Goal: Transaction & Acquisition: Download file/media

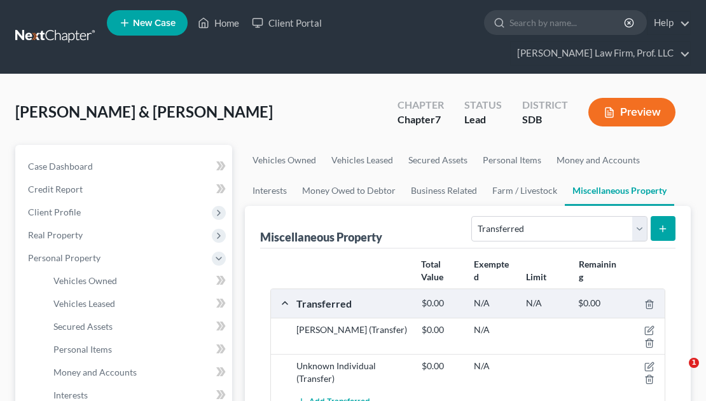
select select "transferred"
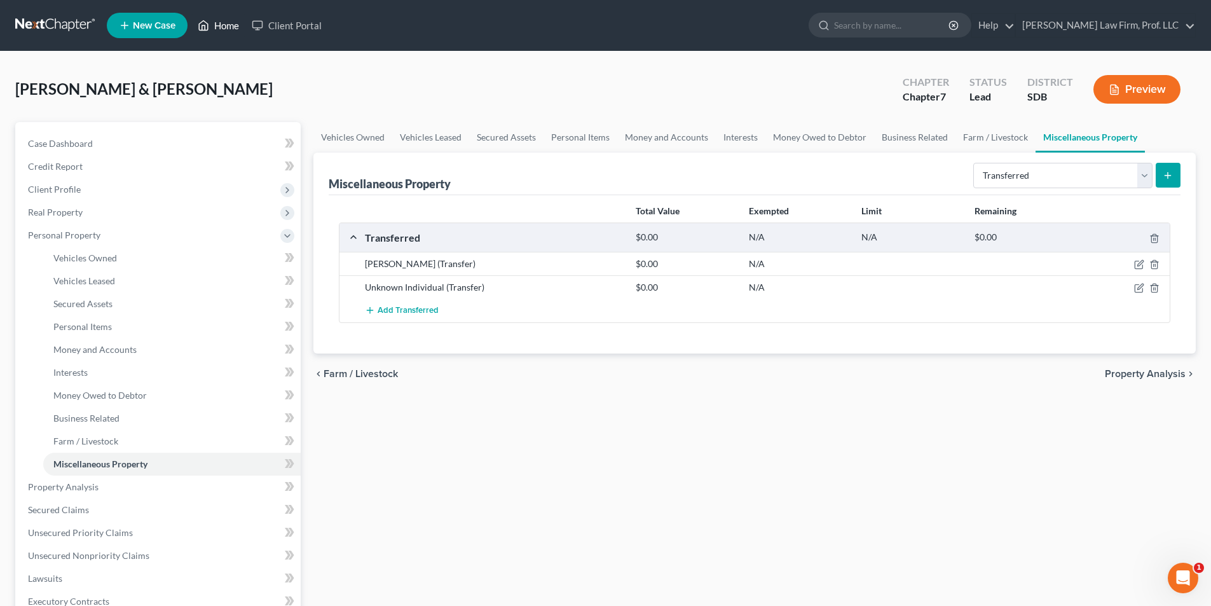
click at [228, 21] on link "Home" at bounding box center [218, 25] width 54 height 23
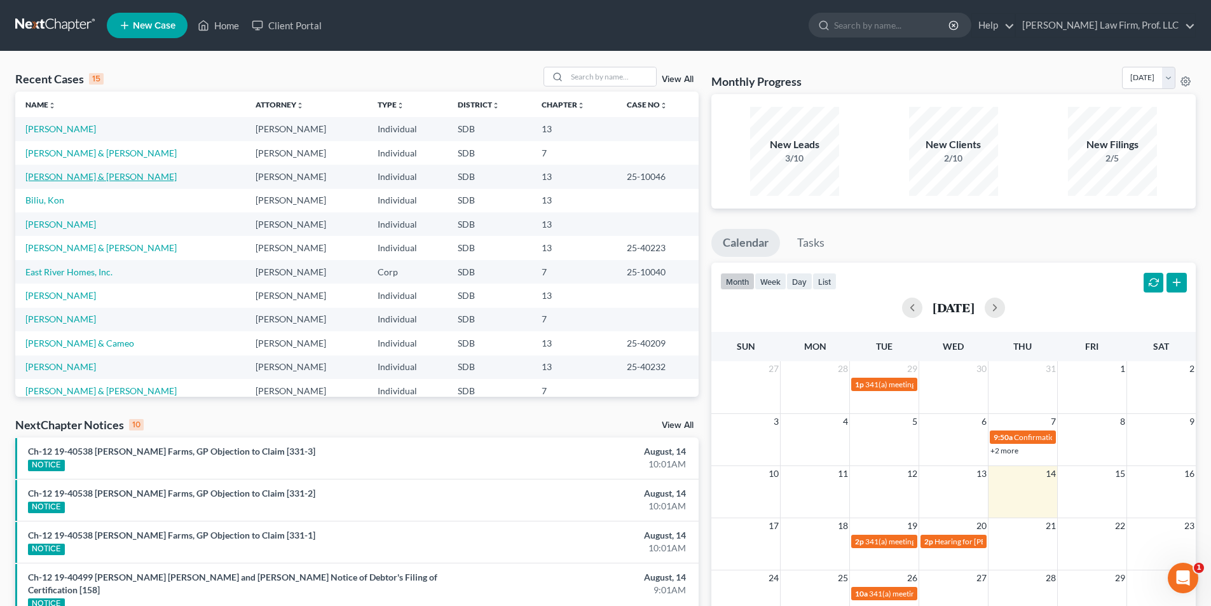
click at [67, 178] on link "[PERSON_NAME] & [PERSON_NAME]" at bounding box center [100, 176] width 151 height 11
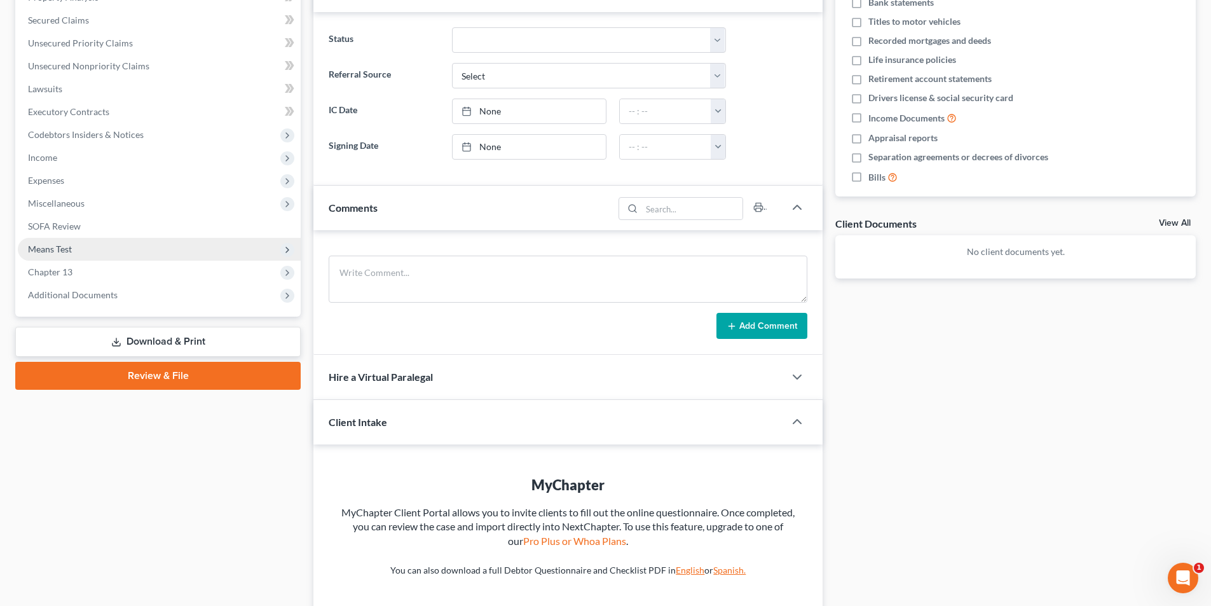
scroll to position [366, 0]
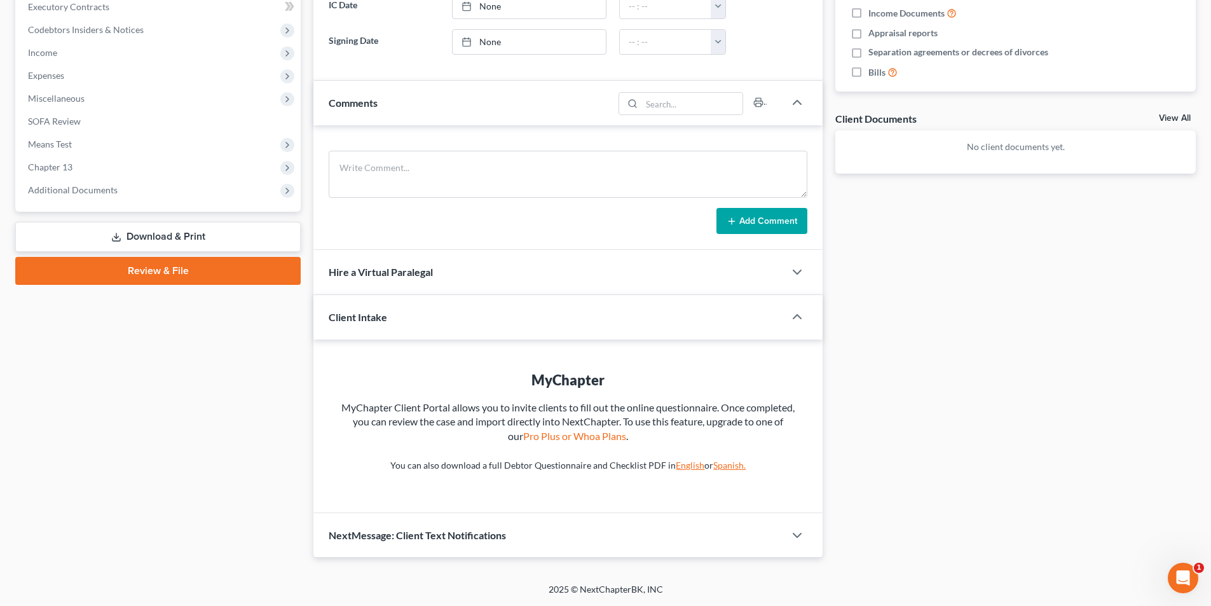
click at [154, 233] on link "Download & Print" at bounding box center [158, 237] width 286 height 30
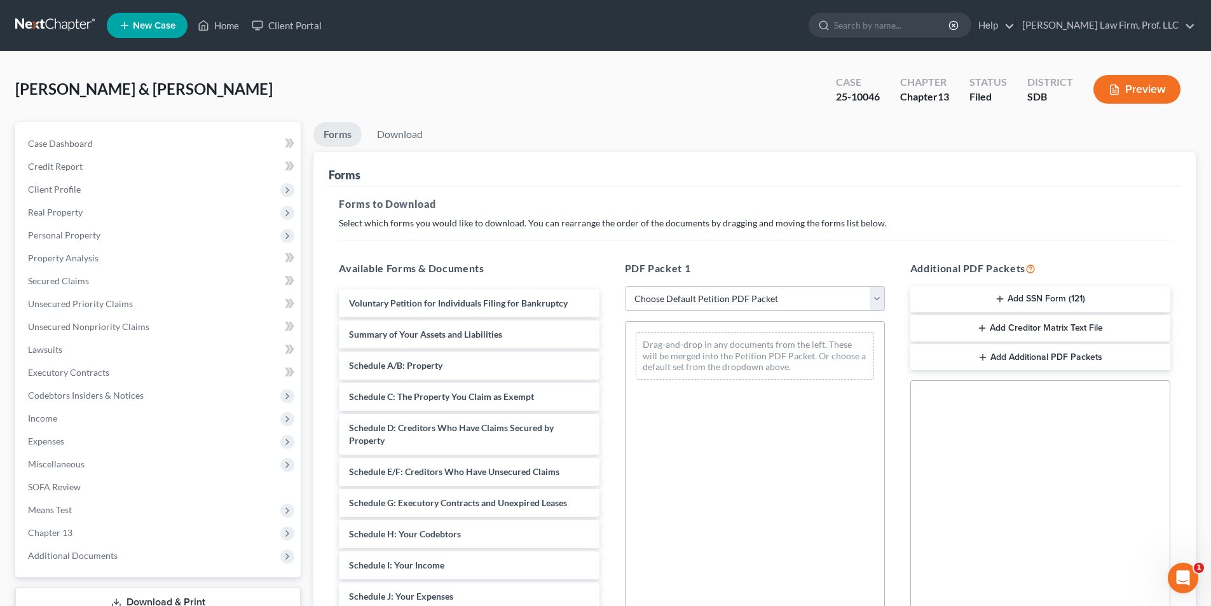
drag, startPoint x: 666, startPoint y: 297, endPoint x: 673, endPoint y: 310, distance: 14.2
click at [669, 298] on select "Choose Default Petition PDF Packet Complete Bankruptcy Petition (all forms and …" at bounding box center [755, 298] width 260 height 25
select select "0"
click at [625, 286] on select "Choose Default Petition PDF Packet Complete Bankruptcy Petition (all forms and …" at bounding box center [755, 298] width 260 height 25
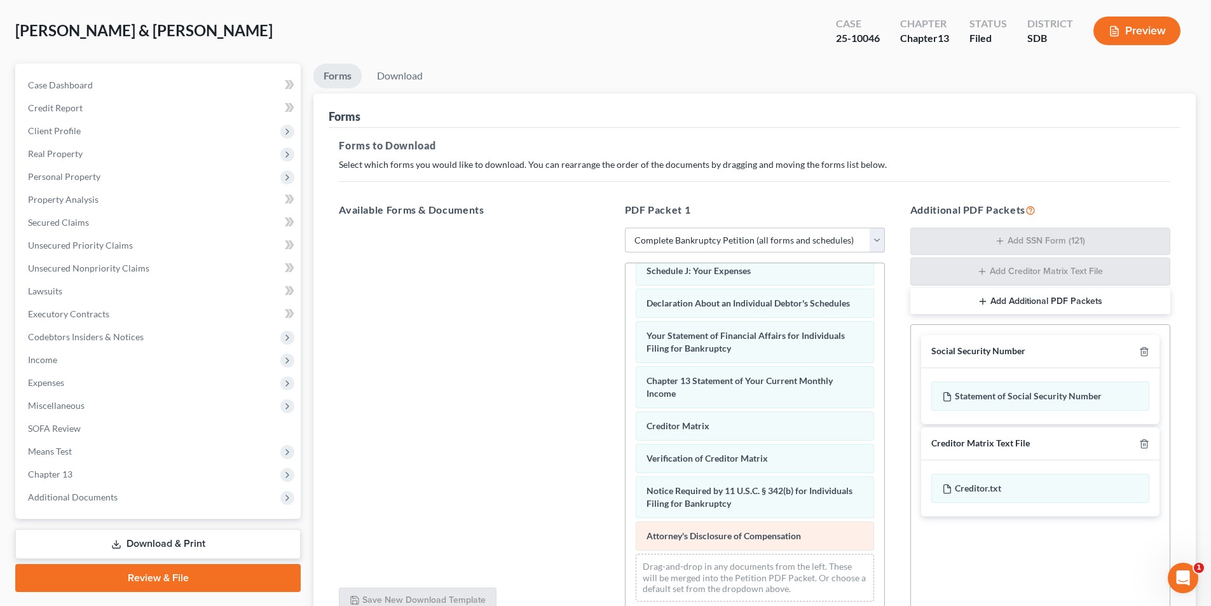
scroll to position [181, 0]
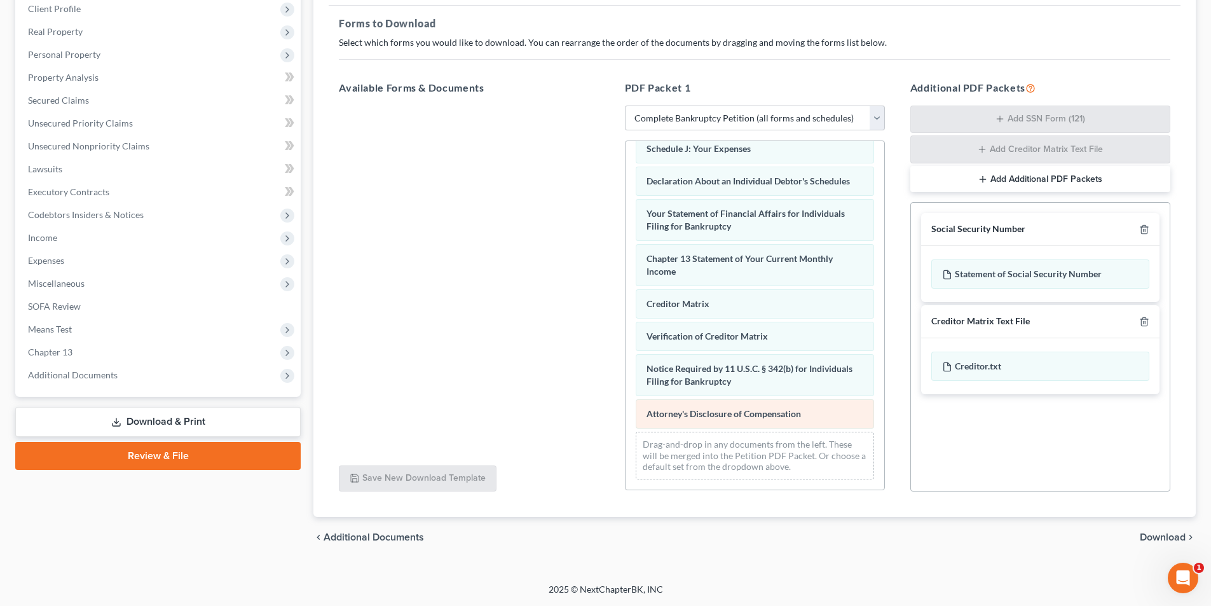
click at [626, 267] on div "Voluntary Petition for Individuals Filing for Bankruptcy Summary of Your Assets…" at bounding box center [755, 142] width 259 height 696
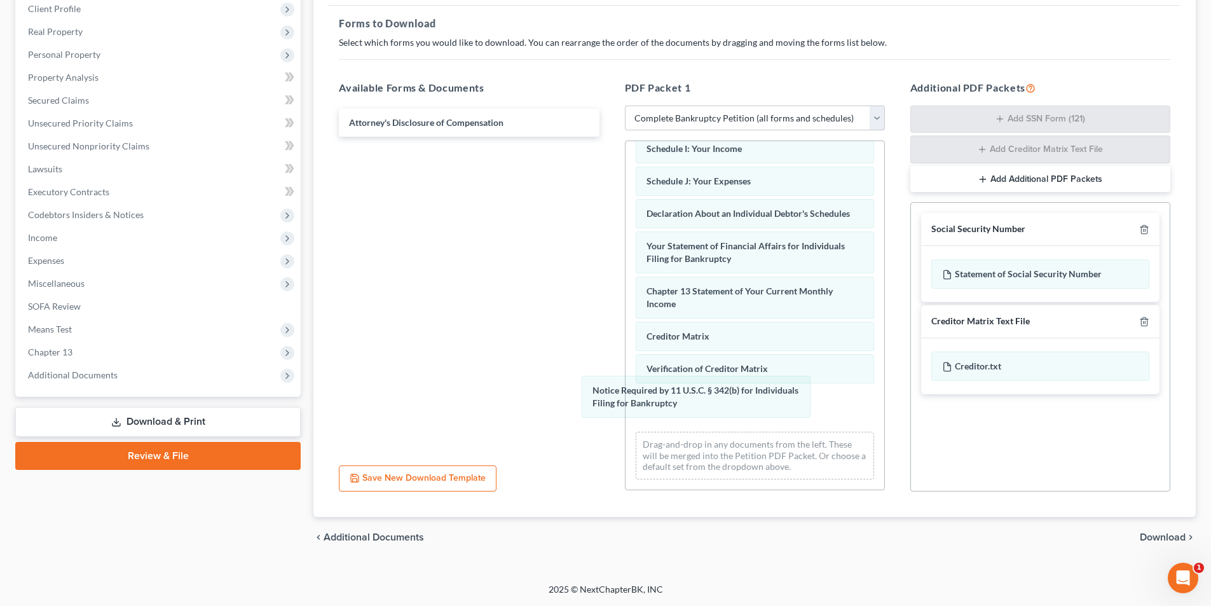
drag, startPoint x: 683, startPoint y: 406, endPoint x: 780, endPoint y: 441, distance: 102.6
click at [626, 360] on div "Notice Required by 11 U.S.C. § 342(b) for Individuals Filing for Bankruptcy Vol…" at bounding box center [755, 157] width 259 height 663
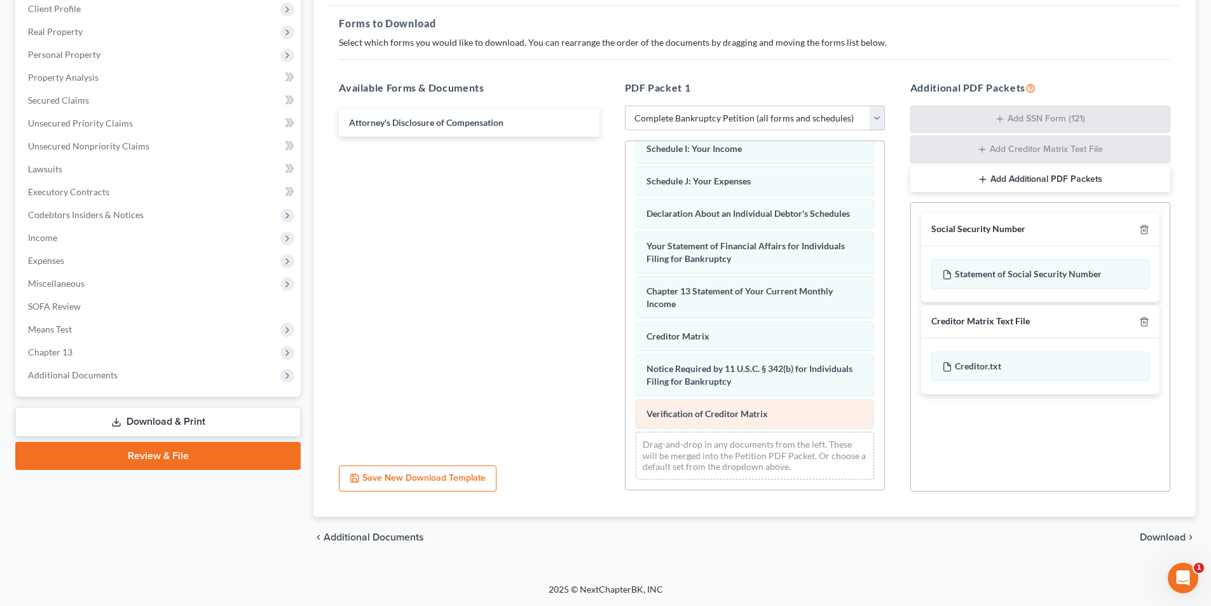
click at [626, 354] on div "Voluntary Petition for Individuals Filing for Bankruptcy Summary of Your Assets…" at bounding box center [755, 157] width 259 height 663
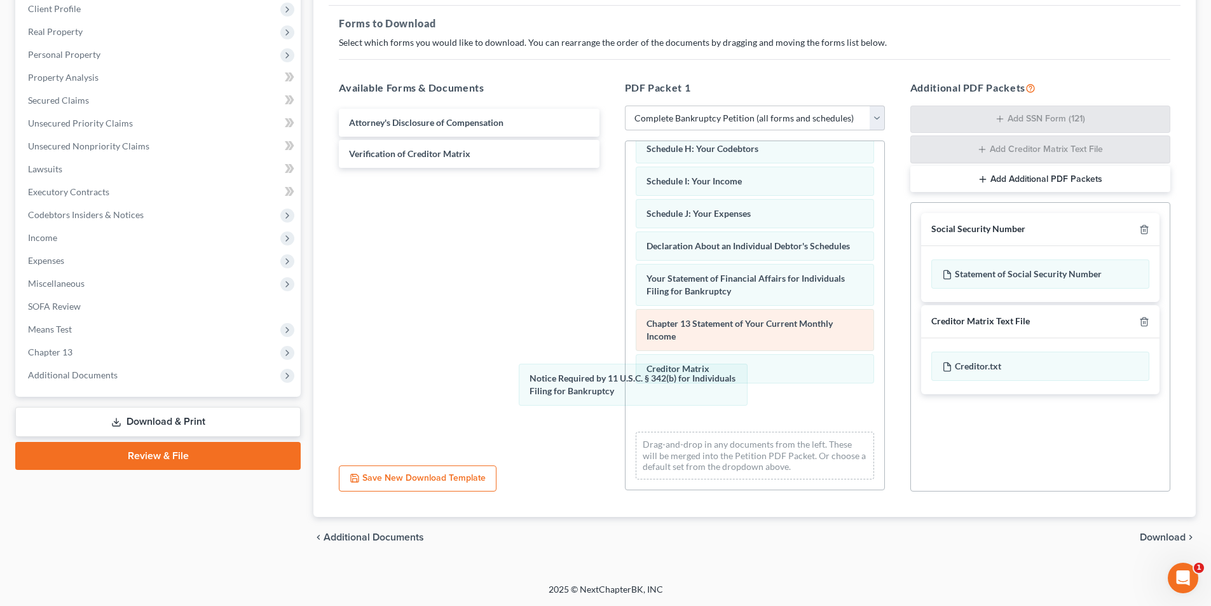
drag, startPoint x: 676, startPoint y: 402, endPoint x: 665, endPoint y: 390, distance: 15.7
click at [626, 354] on div "Notice Required by 11 U.S.C. § 342(b) for Individuals Filing for Bankruptcy Vol…" at bounding box center [755, 174] width 259 height 631
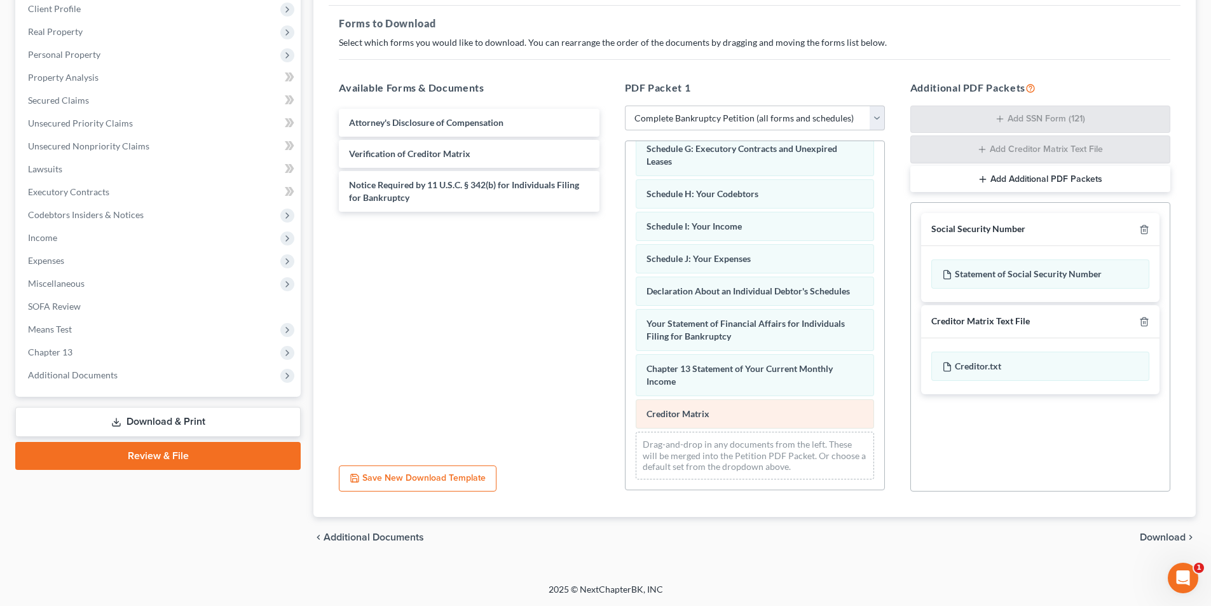
click at [626, 364] on div "Voluntary Petition for Individuals Filing for Bankruptcy Summary of Your Assets…" at bounding box center [755, 197] width 259 height 586
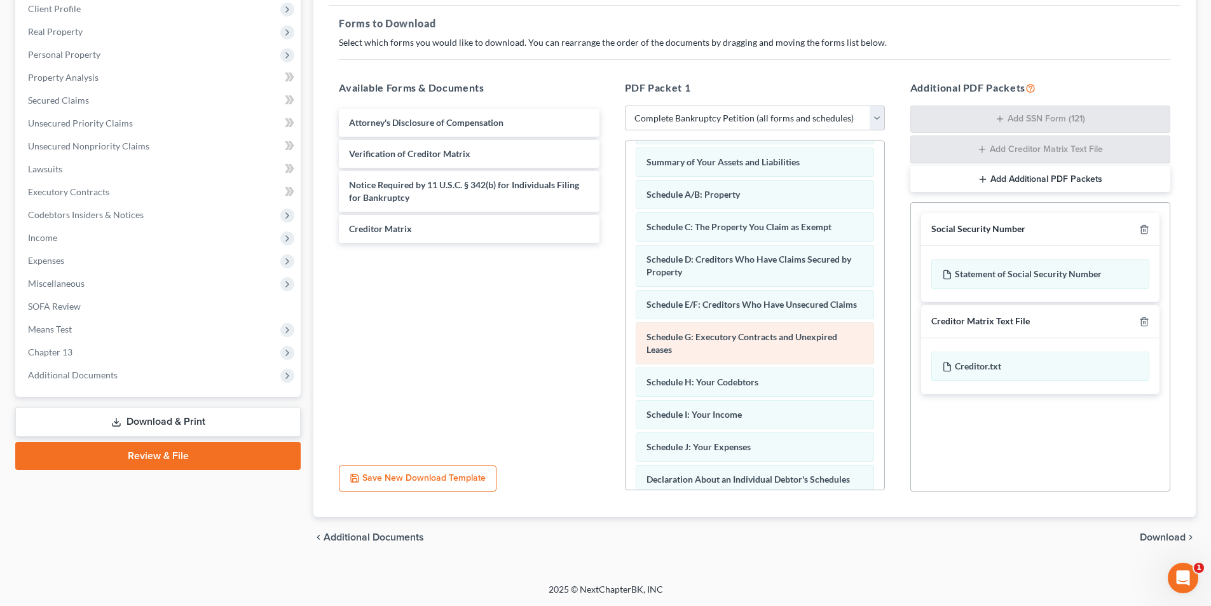
scroll to position [0, 0]
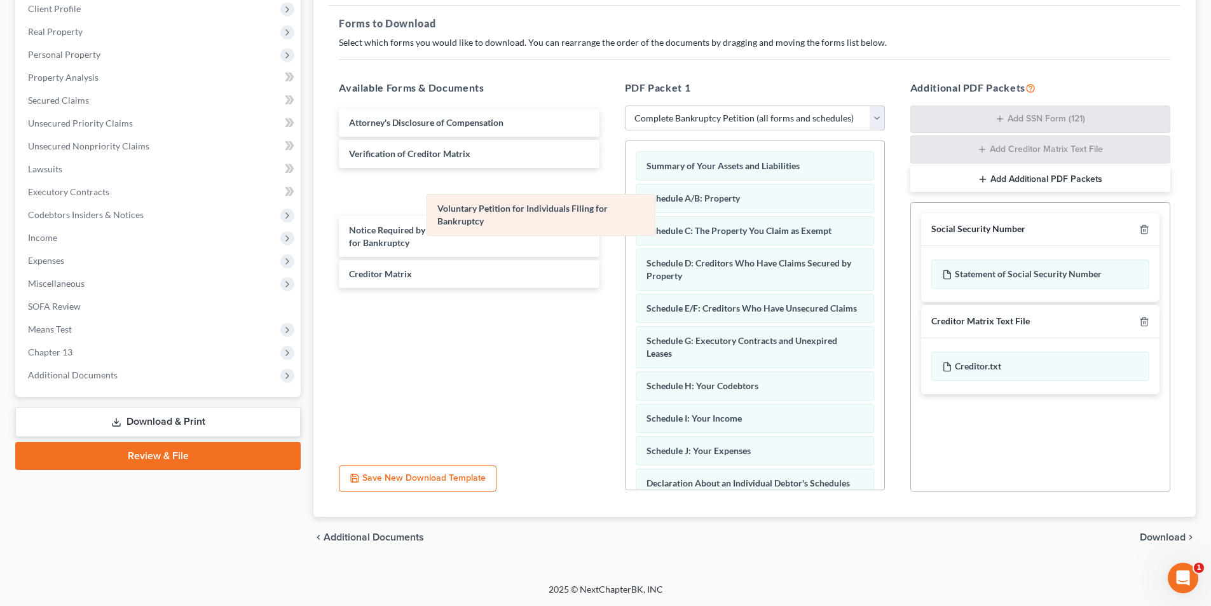
drag, startPoint x: 699, startPoint y: 169, endPoint x: 410, endPoint y: 275, distance: 308.2
click at [626, 291] on div "Voluntary Petition for Individuals Filing for Bankruptcy Voluntary Petition for…" at bounding box center [755, 395] width 259 height 508
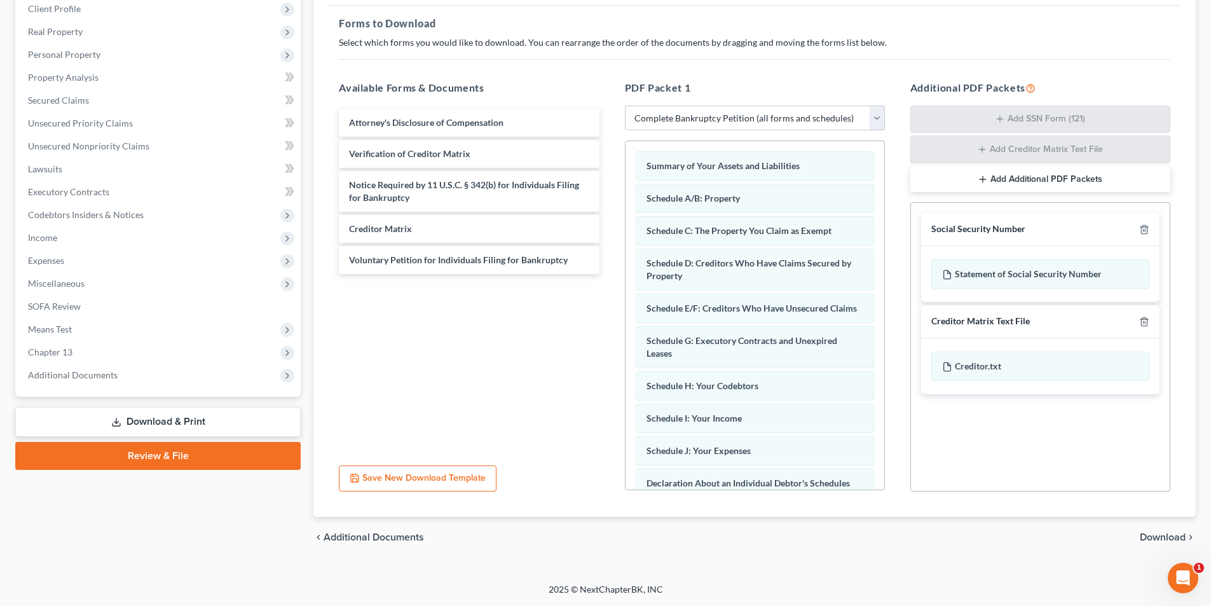
click at [705, 401] on span "Download" at bounding box center [1163, 537] width 46 height 10
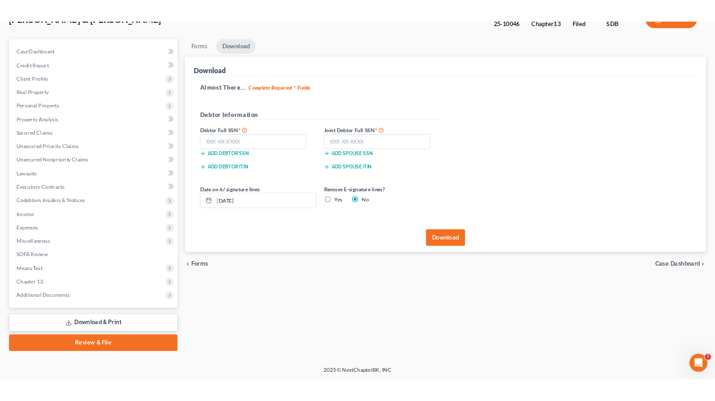
scroll to position [93, 0]
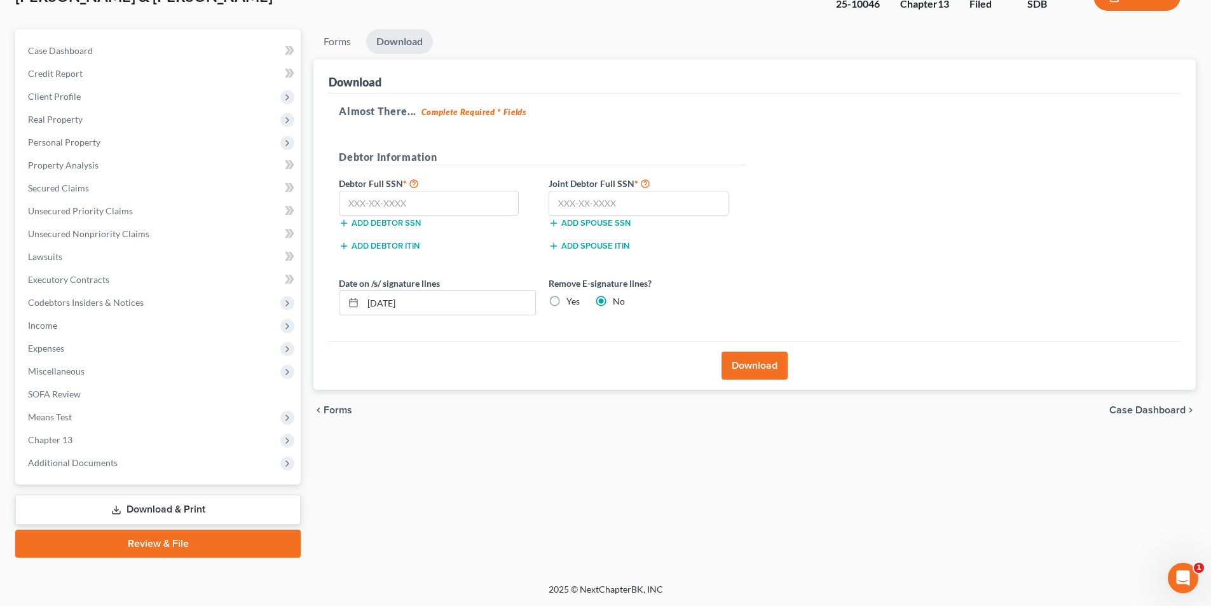
click at [705, 361] on button "Download" at bounding box center [755, 366] width 66 height 28
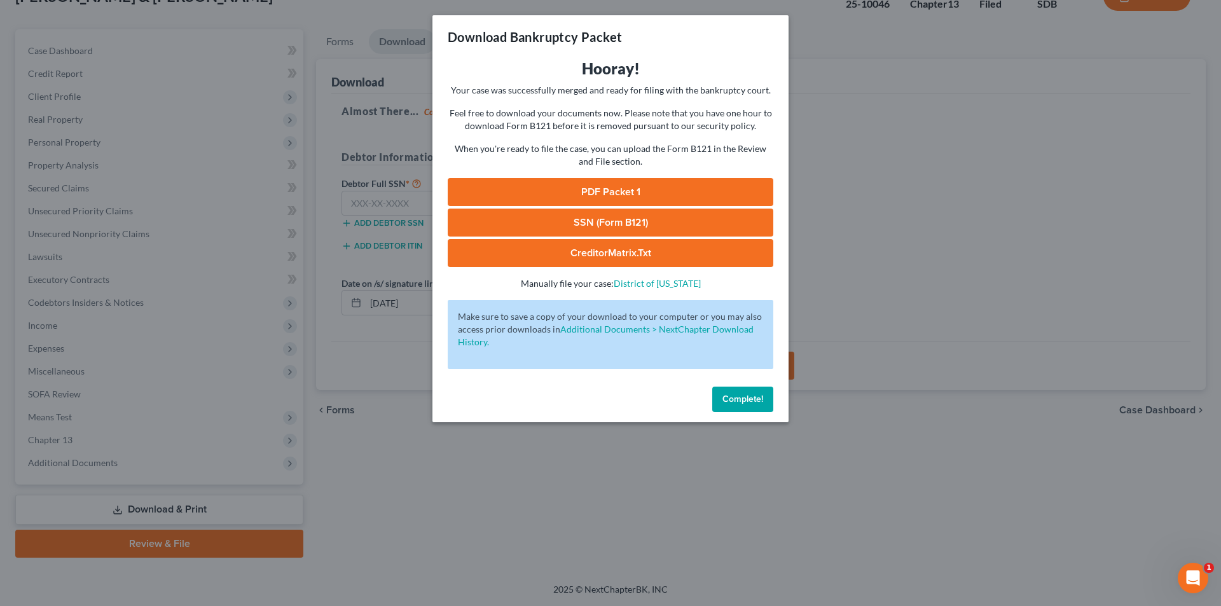
click at [705, 189] on link "PDF Packet 1" at bounding box center [611, 192] width 326 height 28
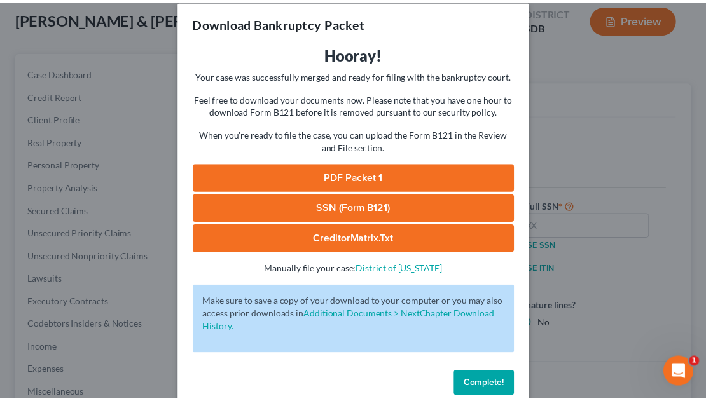
scroll to position [36, 0]
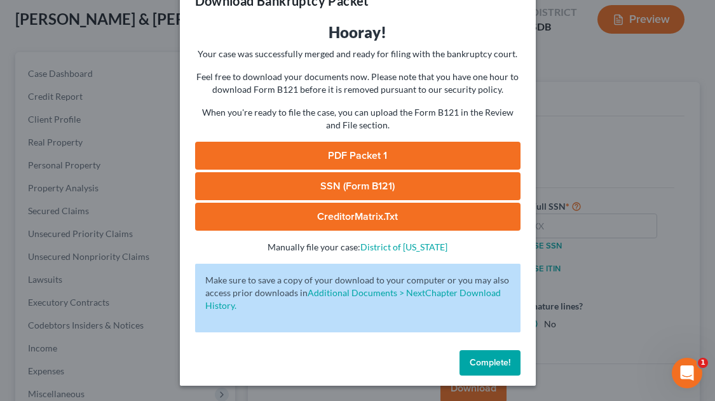
click at [486, 366] on span "Complete!" at bounding box center [490, 362] width 41 height 11
